Goal: Task Accomplishment & Management: Manage account settings

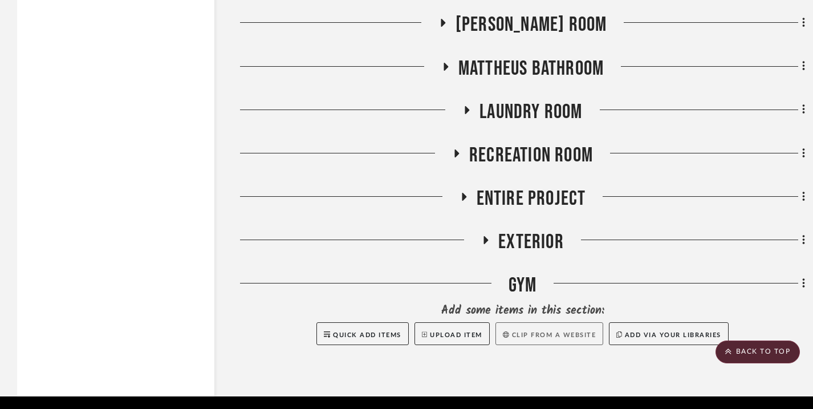
scroll to position [2525, 0]
click at [559, 330] on button "Clip from a website" at bounding box center [549, 333] width 108 height 23
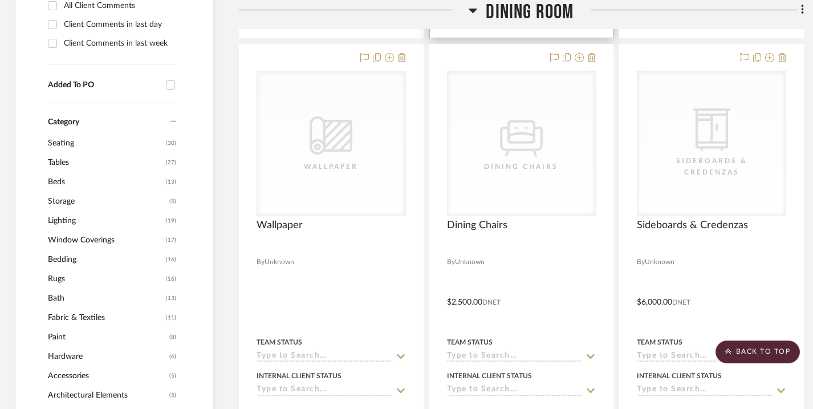
scroll to position [1081, 0]
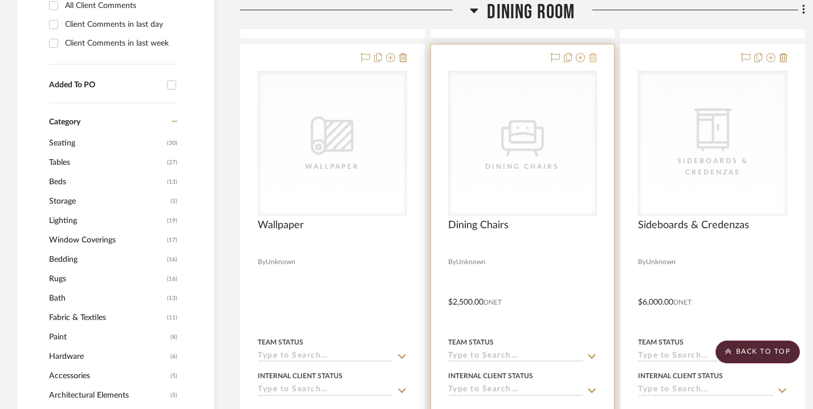
click at [595, 56] on icon at bounding box center [593, 57] width 8 height 9
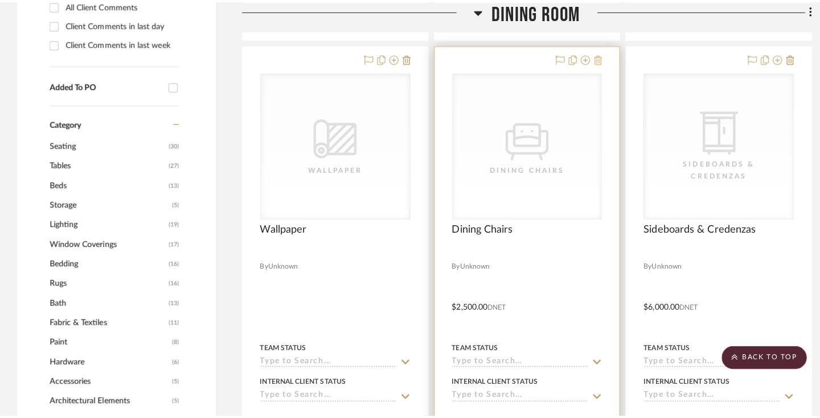
scroll to position [0, 0]
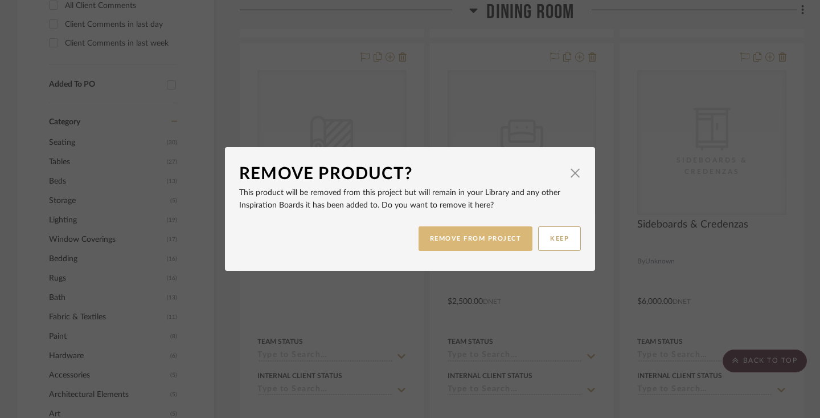
click at [464, 238] on button "REMOVE FROM PROJECT" at bounding box center [476, 238] width 115 height 25
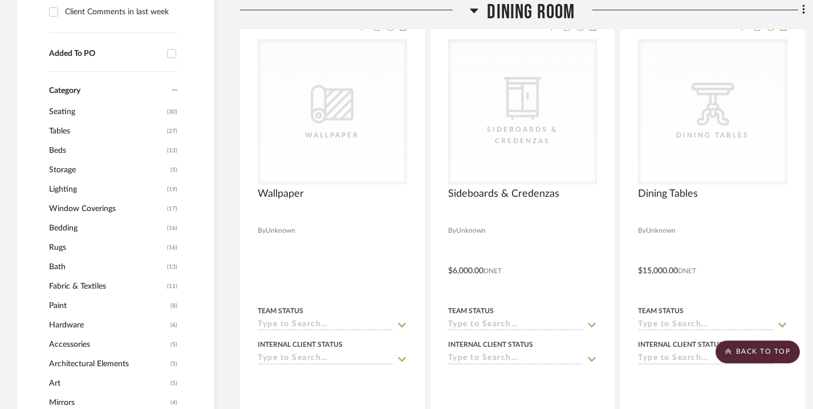
scroll to position [1113, 0]
click at [174, 110] on span "(30)" at bounding box center [172, 111] width 10 height 18
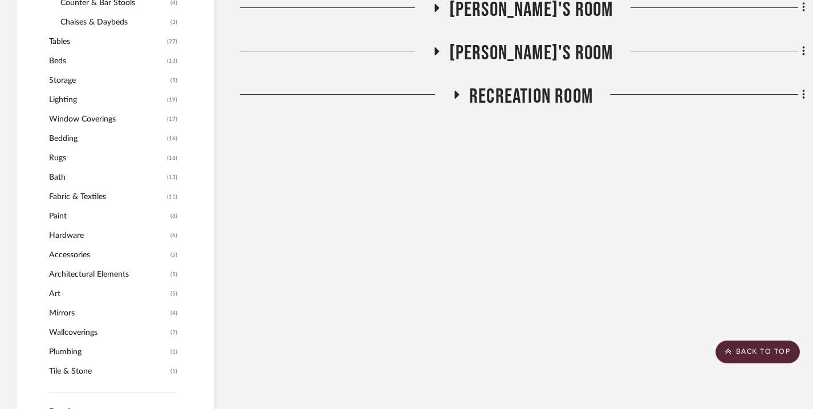
scroll to position [908, 0]
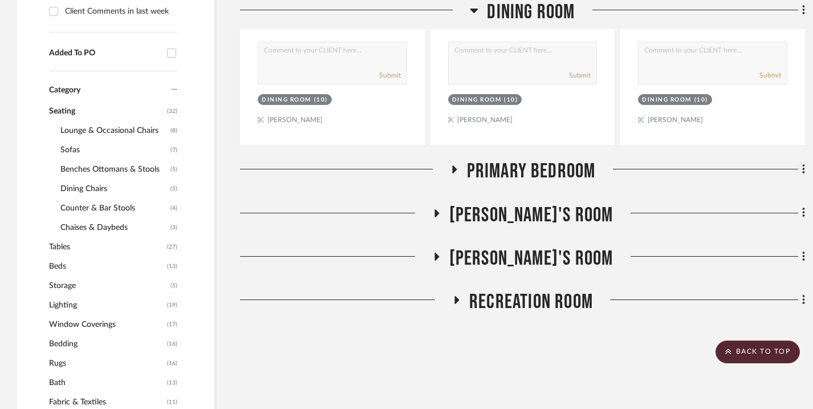
click at [108, 190] on span "Dining Chairs" at bounding box center [113, 188] width 107 height 19
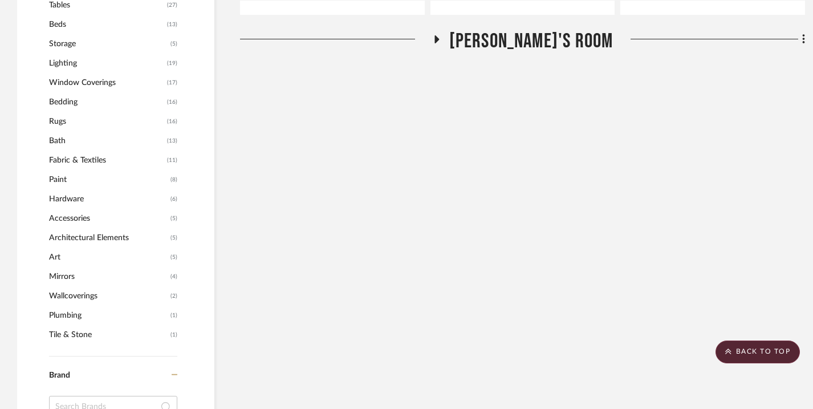
scroll to position [667, 0]
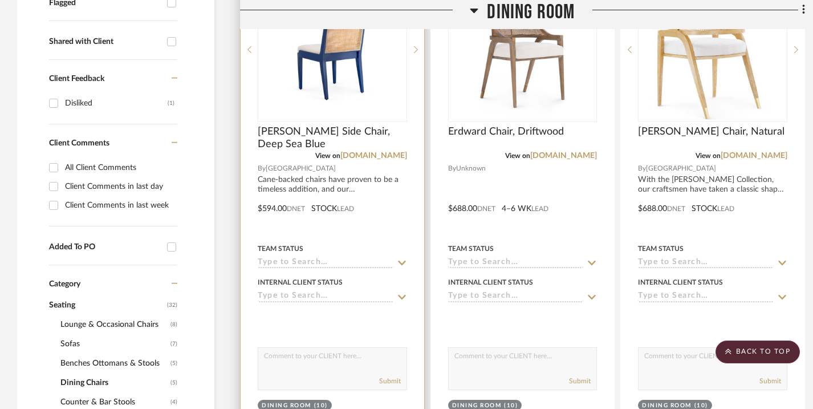
scroll to position [475, 0]
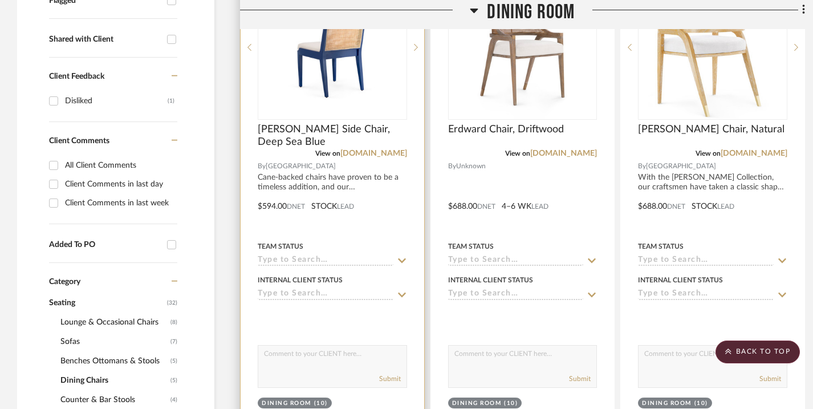
click at [397, 260] on icon at bounding box center [402, 260] width 10 height 9
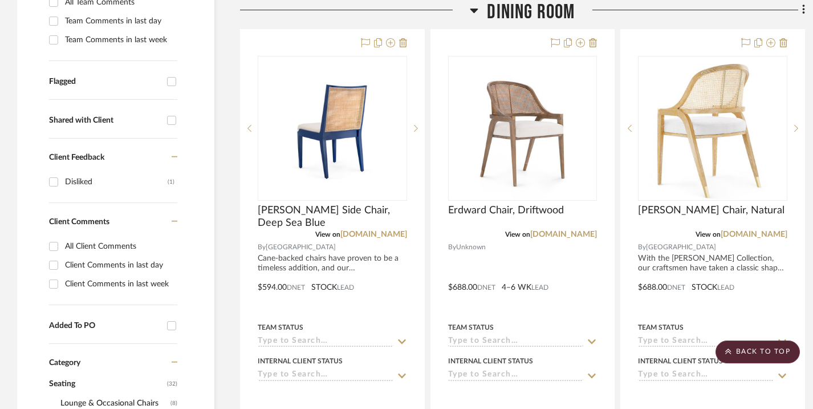
scroll to position [397, 0]
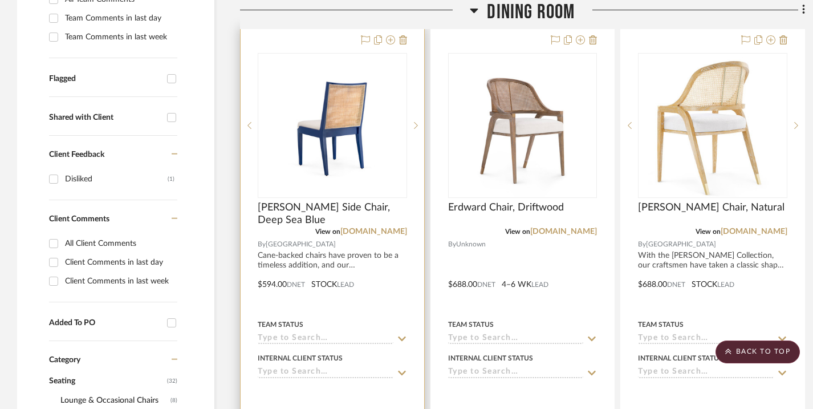
click at [401, 335] on icon at bounding box center [402, 338] width 10 height 9
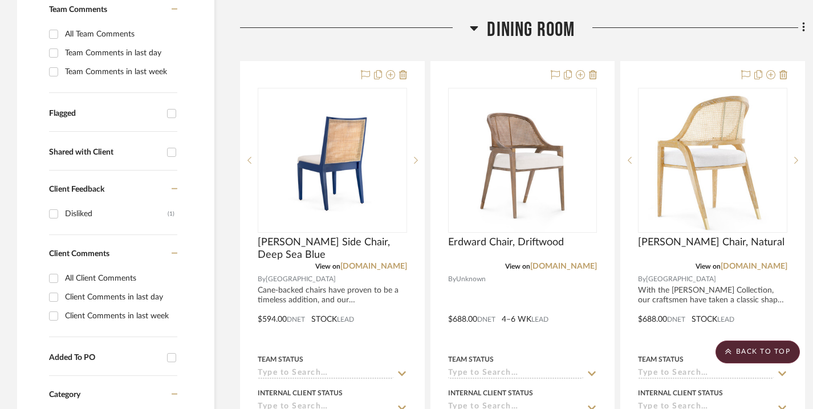
scroll to position [455, 0]
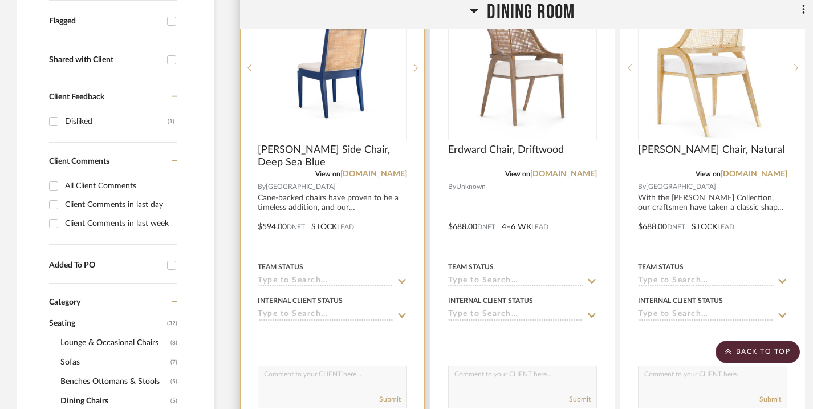
click at [399, 278] on icon at bounding box center [402, 280] width 10 height 9
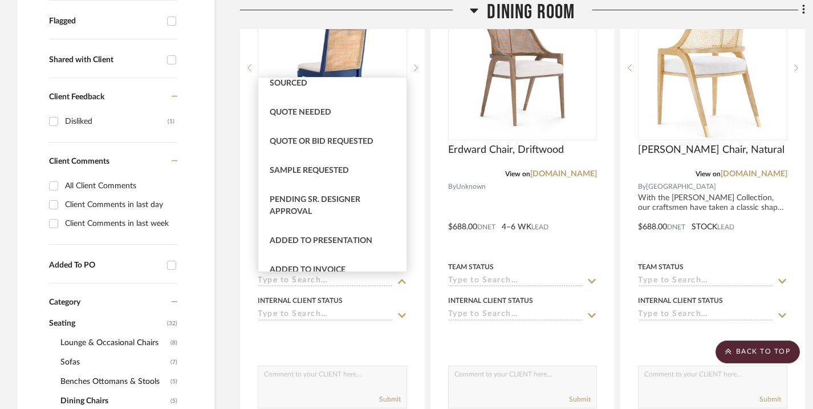
scroll to position [387, 0]
click at [337, 237] on span "Added to Presentation" at bounding box center [321, 240] width 103 height 8
type input "[DATE]"
type input "Added to Presentation"
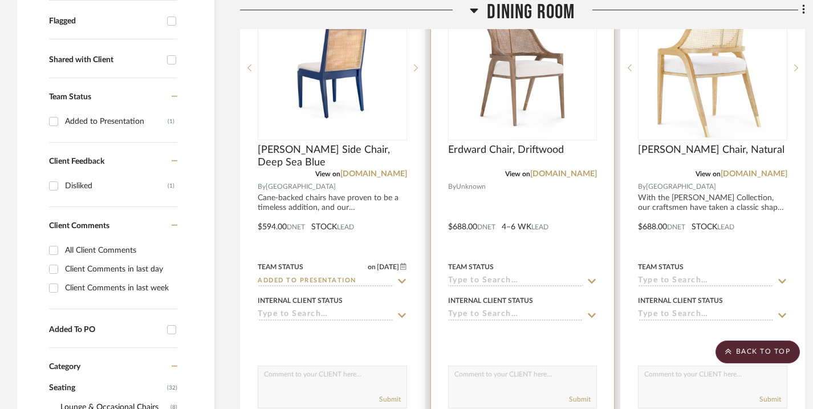
click at [589, 283] on icon at bounding box center [591, 280] width 10 height 9
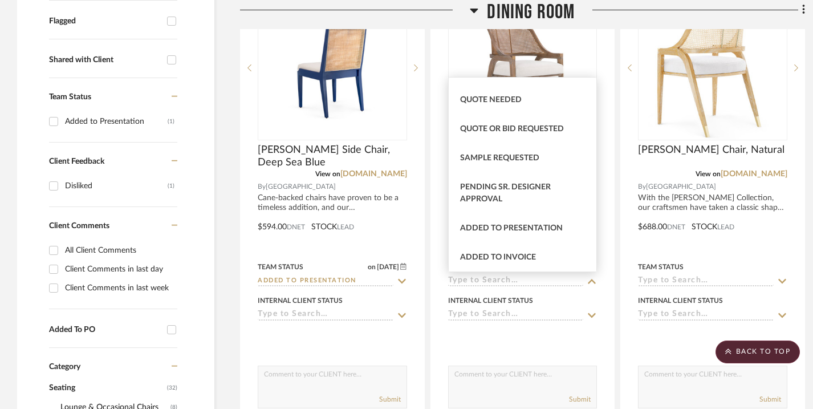
scroll to position [405, 0]
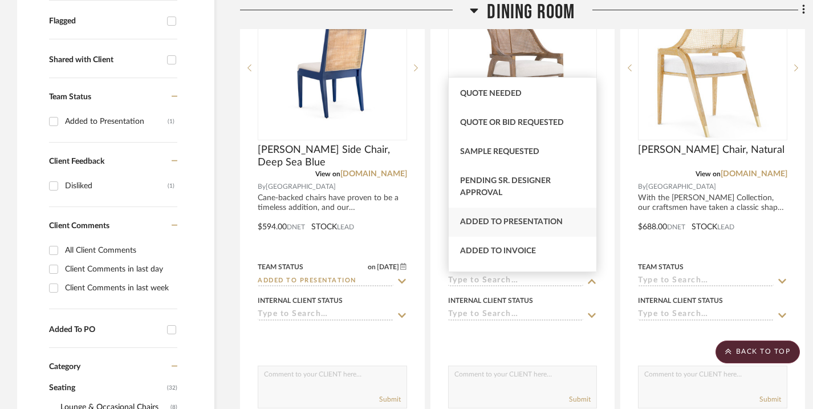
click at [556, 231] on div "Added to Presentation" at bounding box center [522, 221] width 148 height 29
type input "[DATE]"
type input "Added to Presentation"
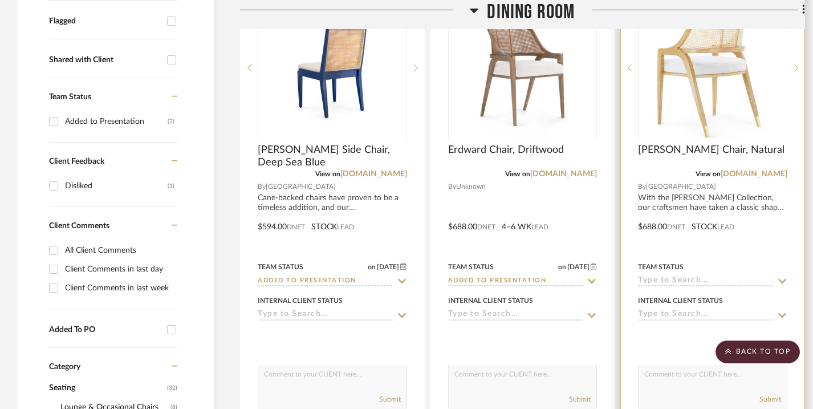
click at [783, 281] on icon at bounding box center [782, 281] width 8 height 5
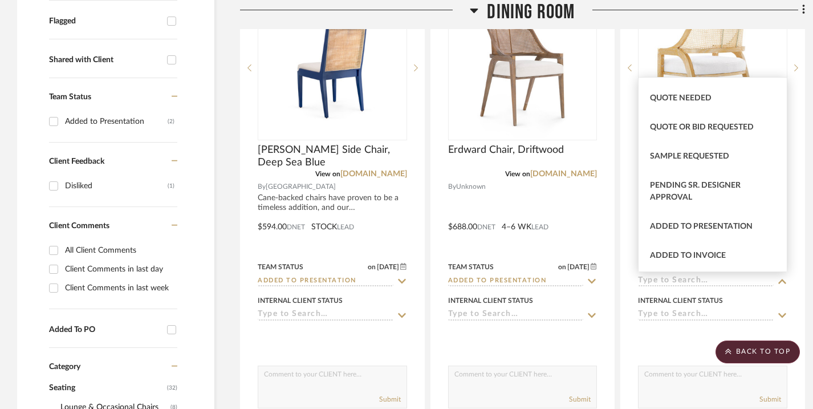
scroll to position [404, 0]
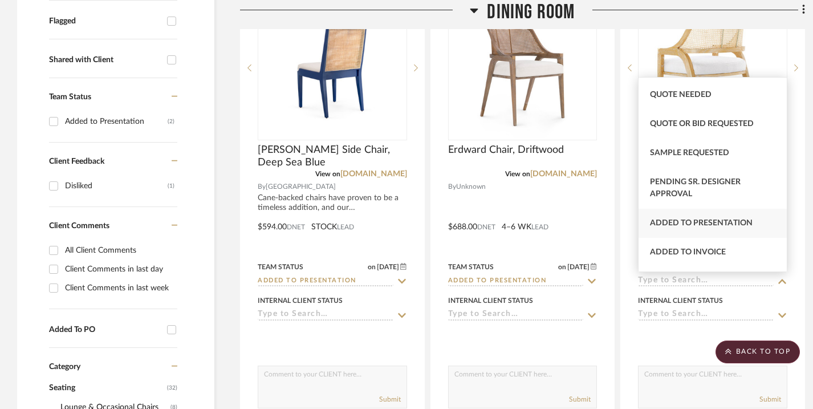
click at [729, 227] on span "Added to Presentation" at bounding box center [701, 223] width 103 height 8
type input "[DATE]"
type input "Added to Presentation"
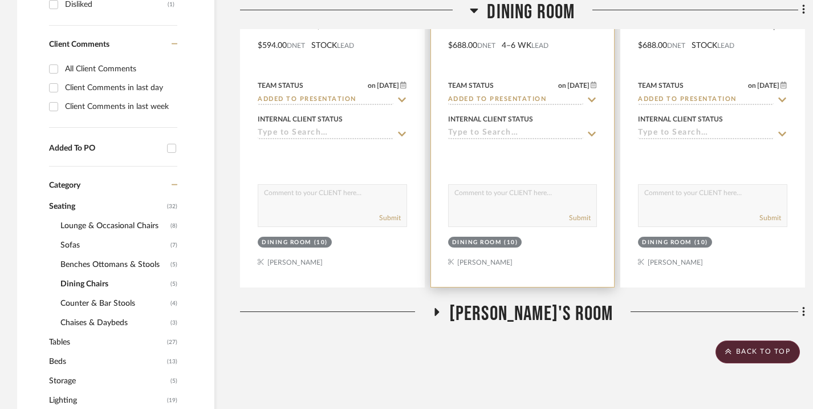
scroll to position [638, 0]
